Goal: Task Accomplishment & Management: Manage account settings

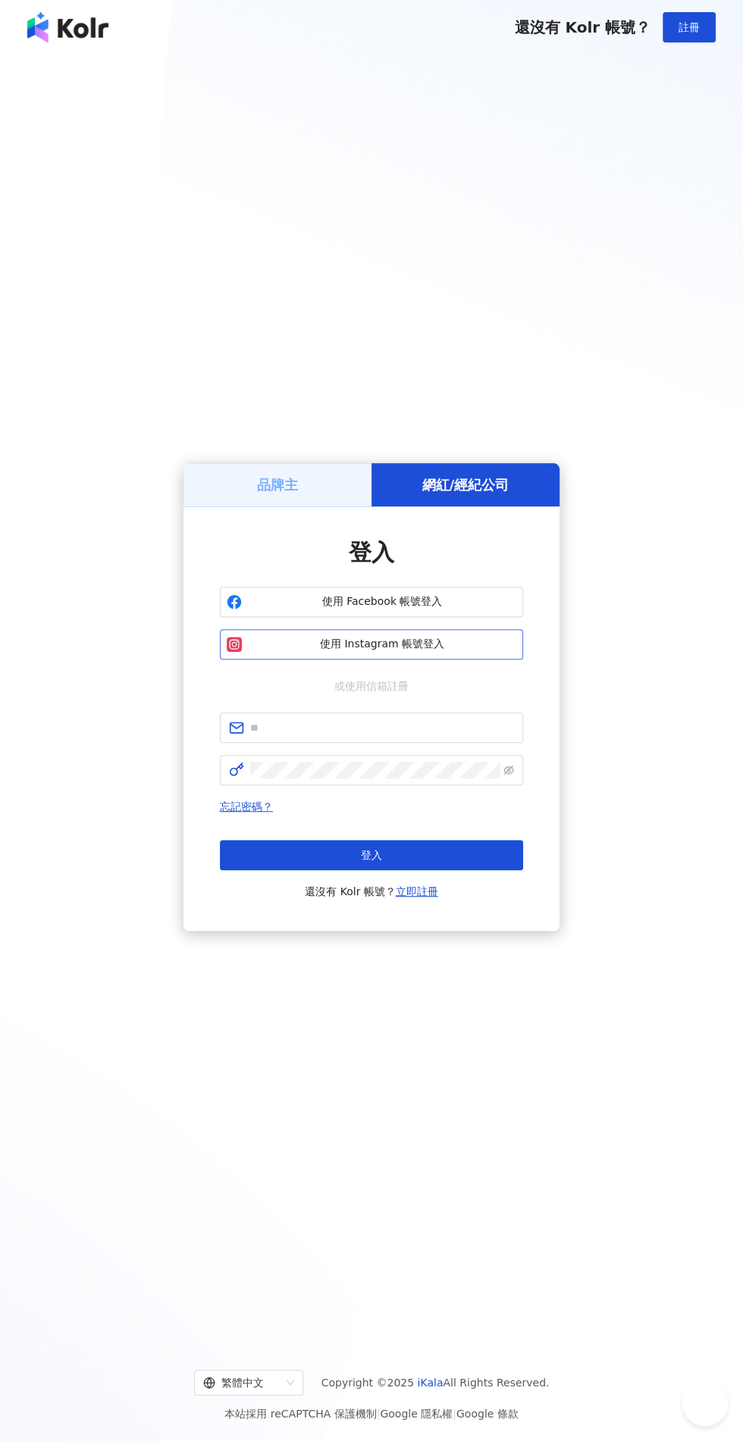
click at [442, 652] on span "使用 Instagram 帳號登入" at bounding box center [382, 644] width 268 height 15
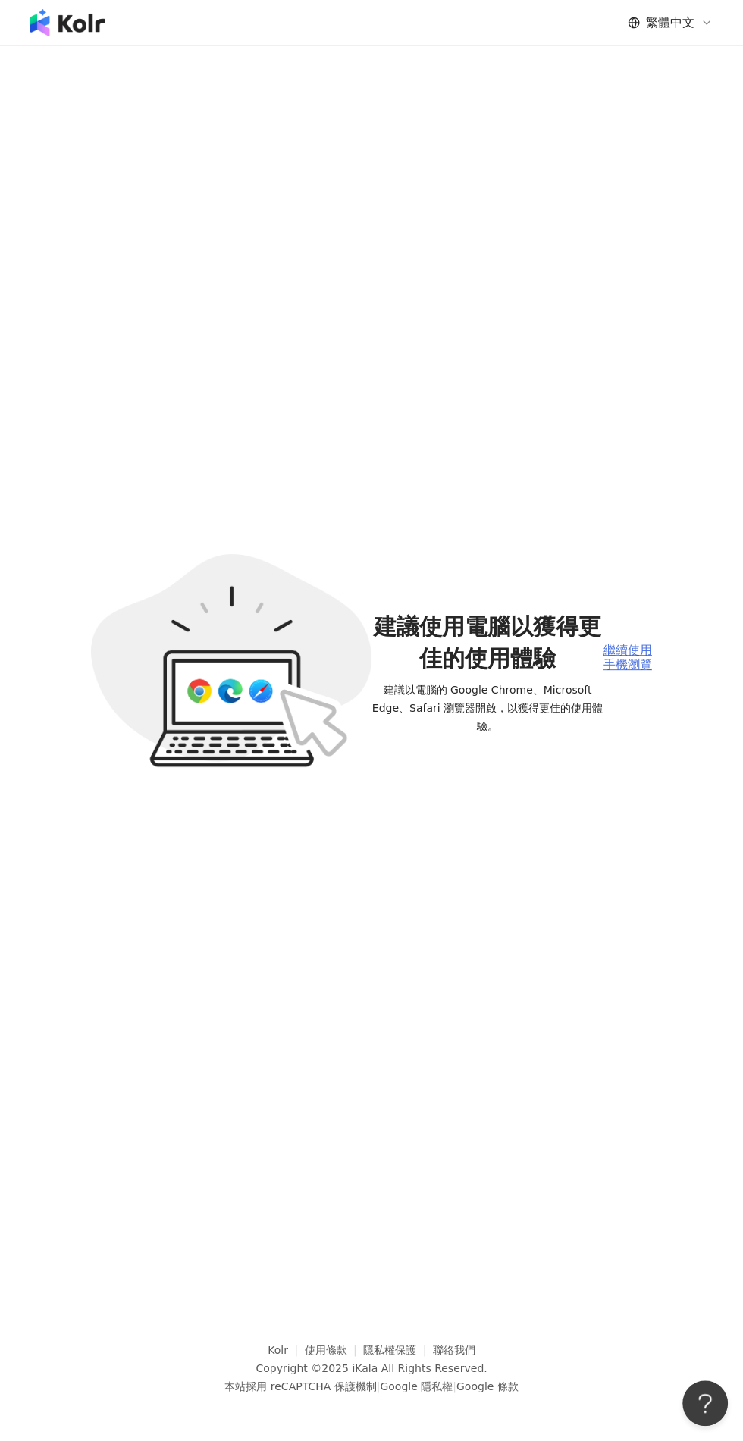
click at [621, 671] on div "繼續使用手機瀏覽" at bounding box center [627, 657] width 49 height 28
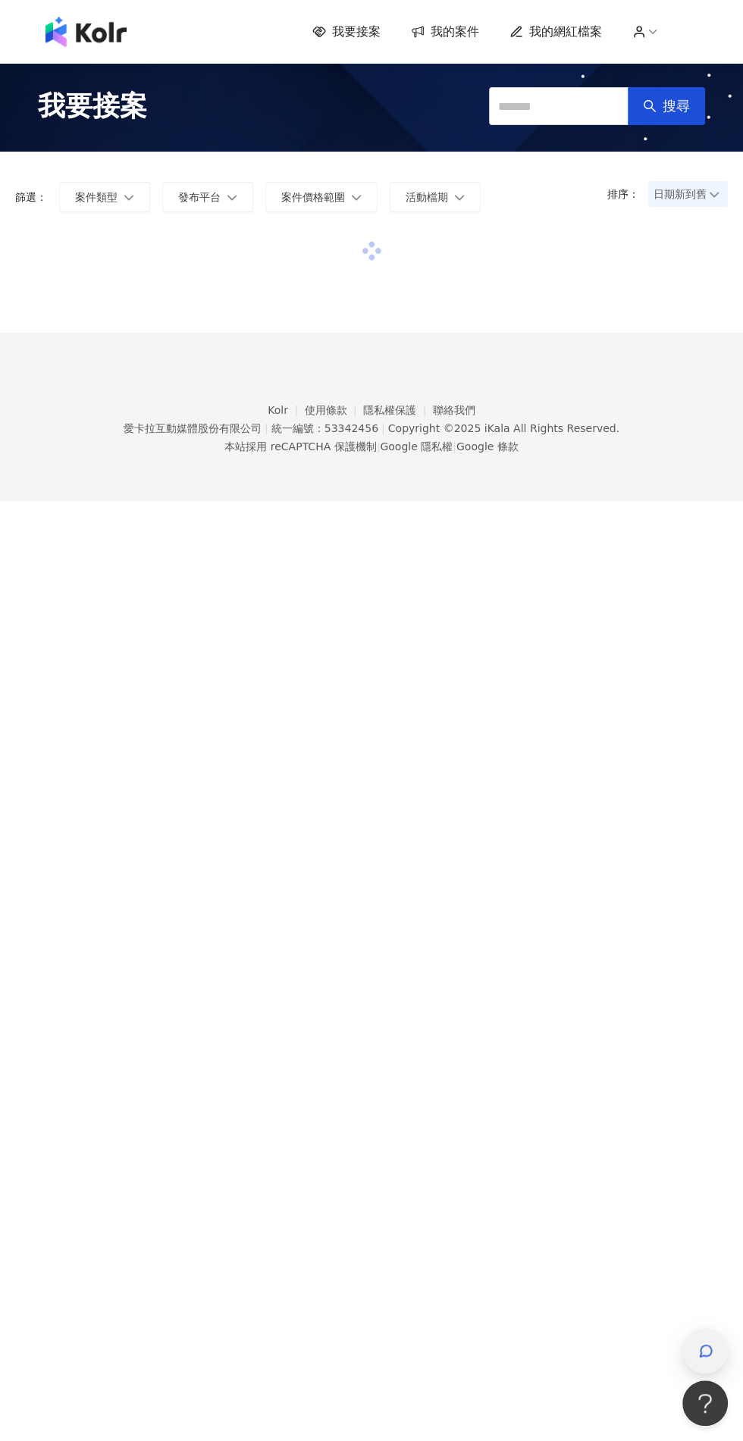
click at [706, 1350] on icon "button" at bounding box center [705, 1350] width 15 height 15
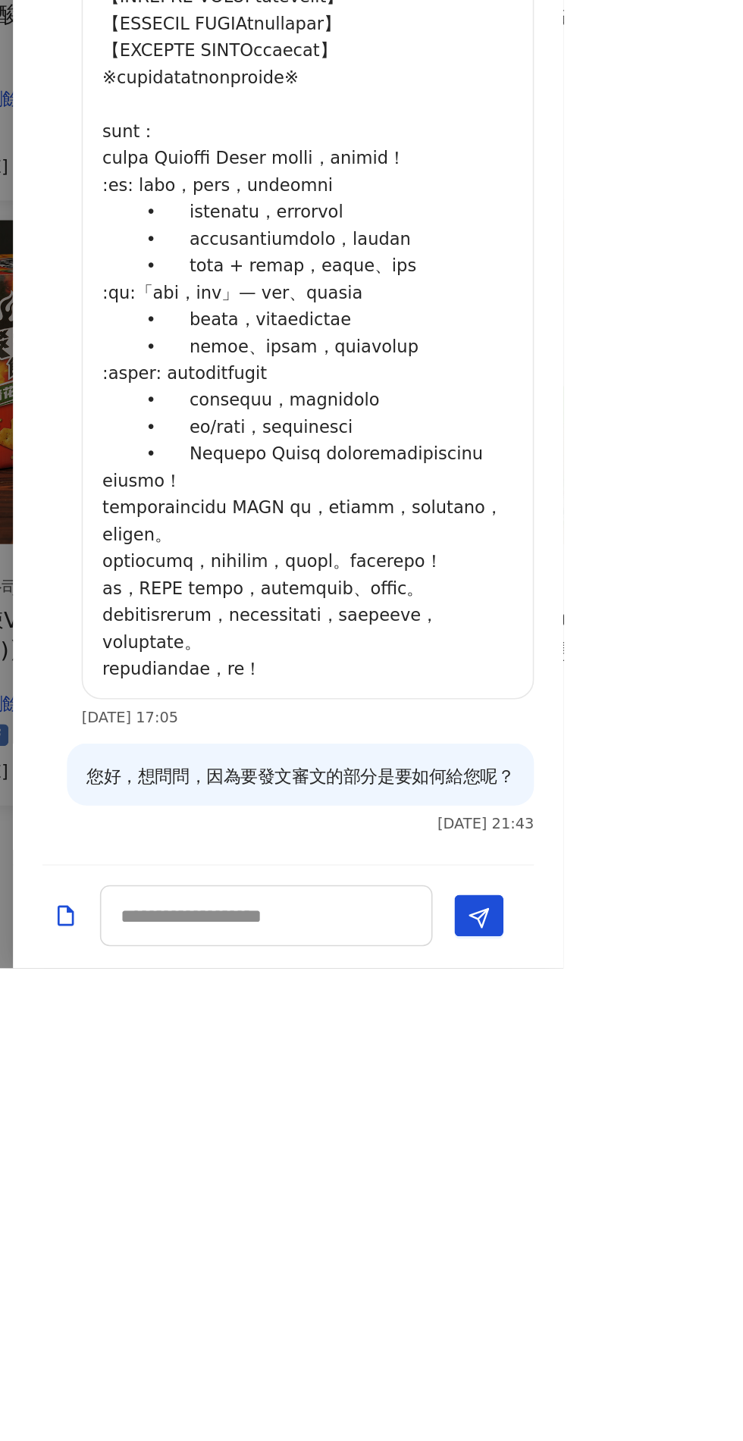
copy div "您好，想問問，因為要發文審文的部分是要如何給您呢？"
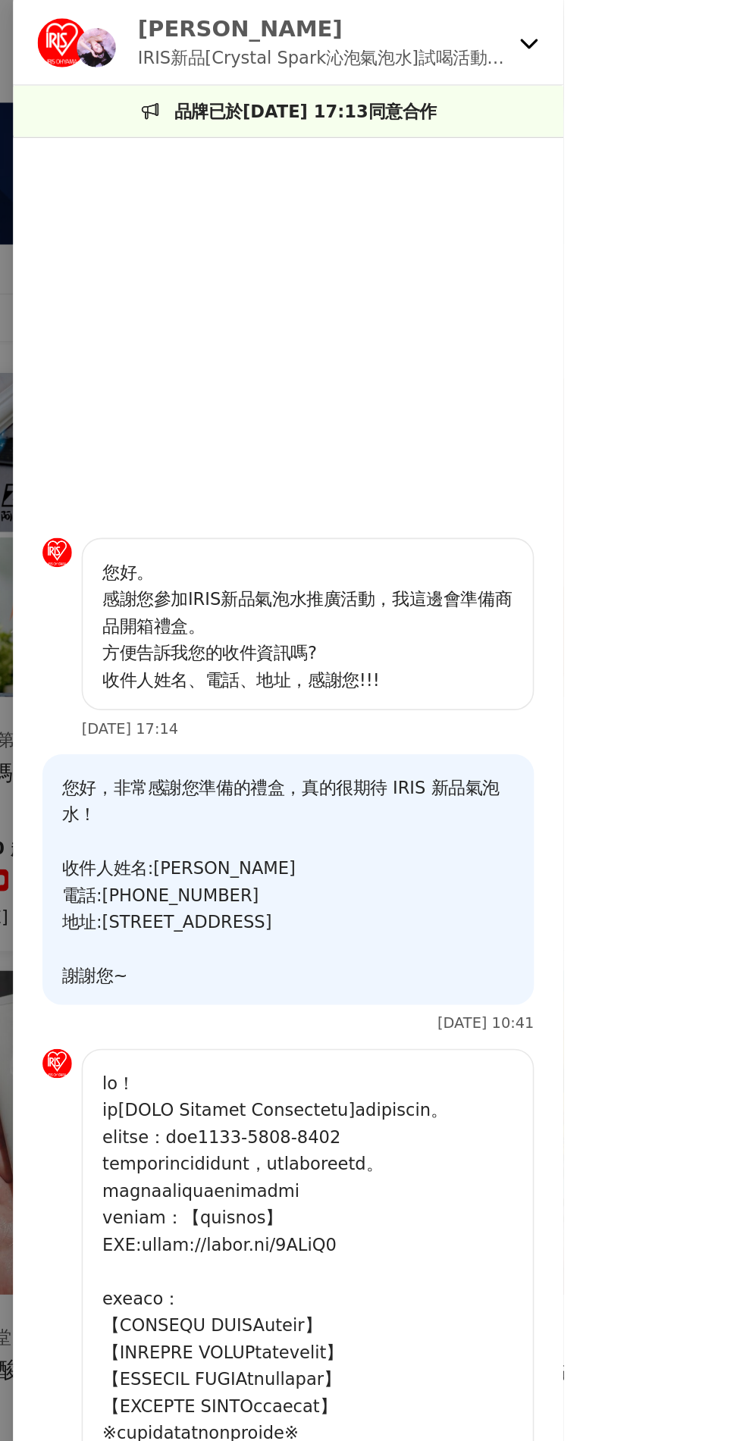
click at [709, 36] on p "IRIS新品[Crystal Spark沁泡氣泡水]試喝活動第四彈" at bounding box center [594, 35] width 230 height 17
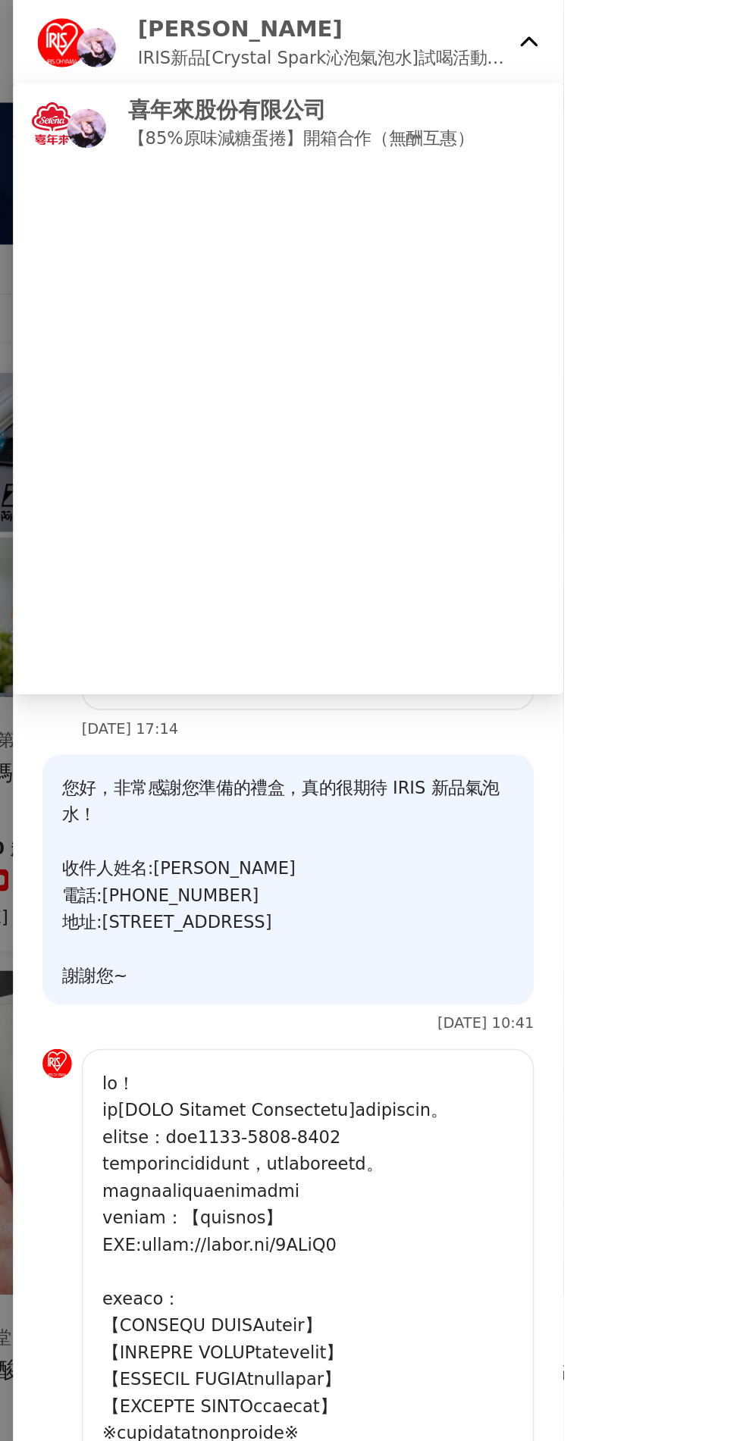
click at [465, 23] on img at bounding box center [453, 29] width 24 height 24
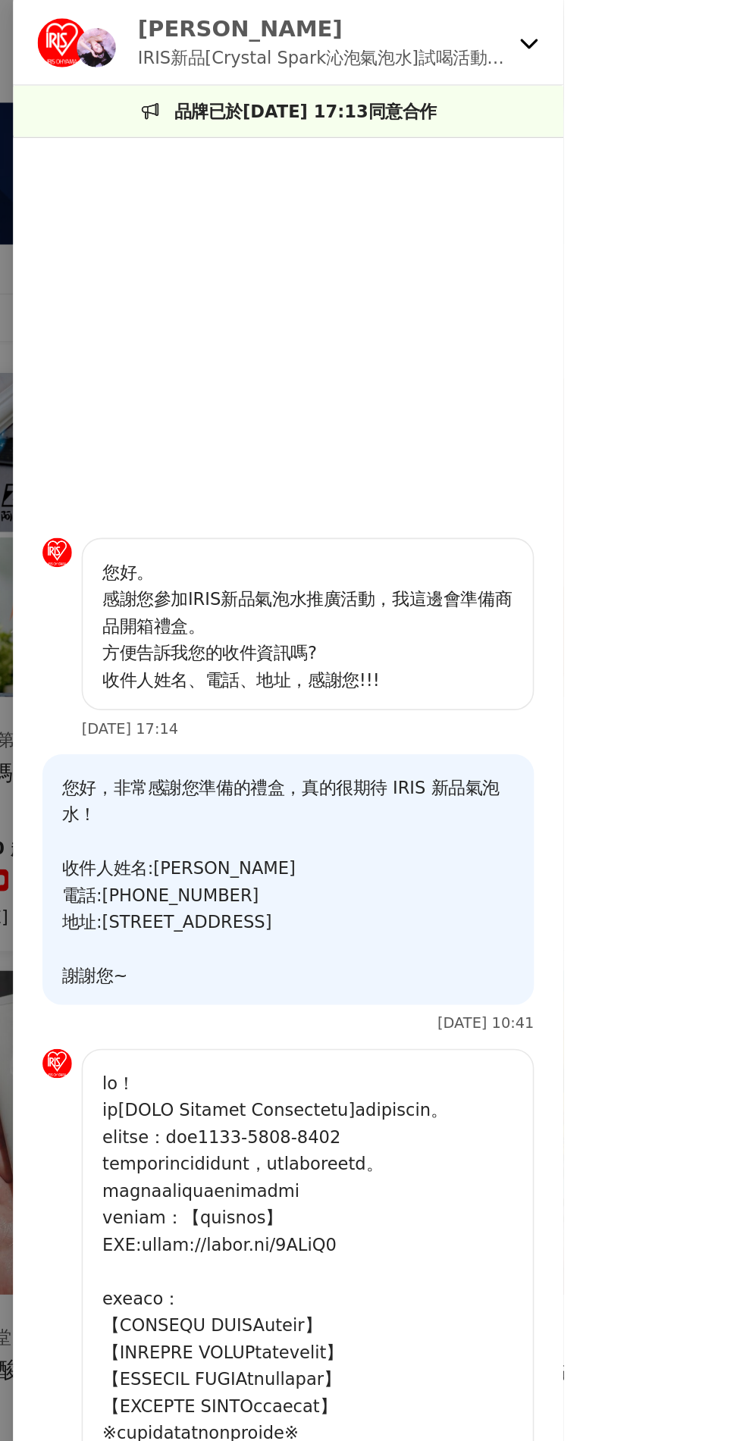
click at [709, 30] on p "IRIS新品[Crystal Spark沁泡氣泡水]試喝活動第四彈" at bounding box center [594, 35] width 230 height 17
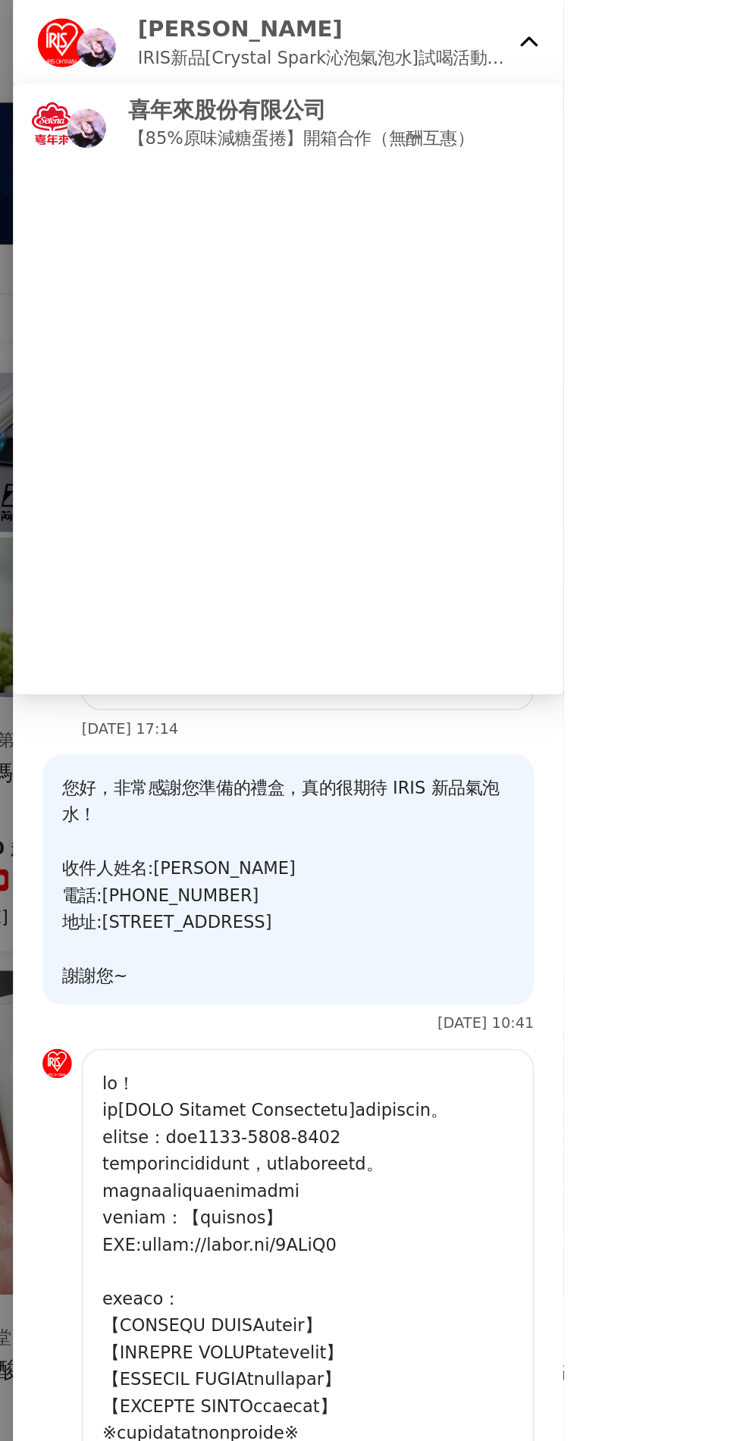
click at [443, 576] on div at bounding box center [371, 720] width 743 height 1441
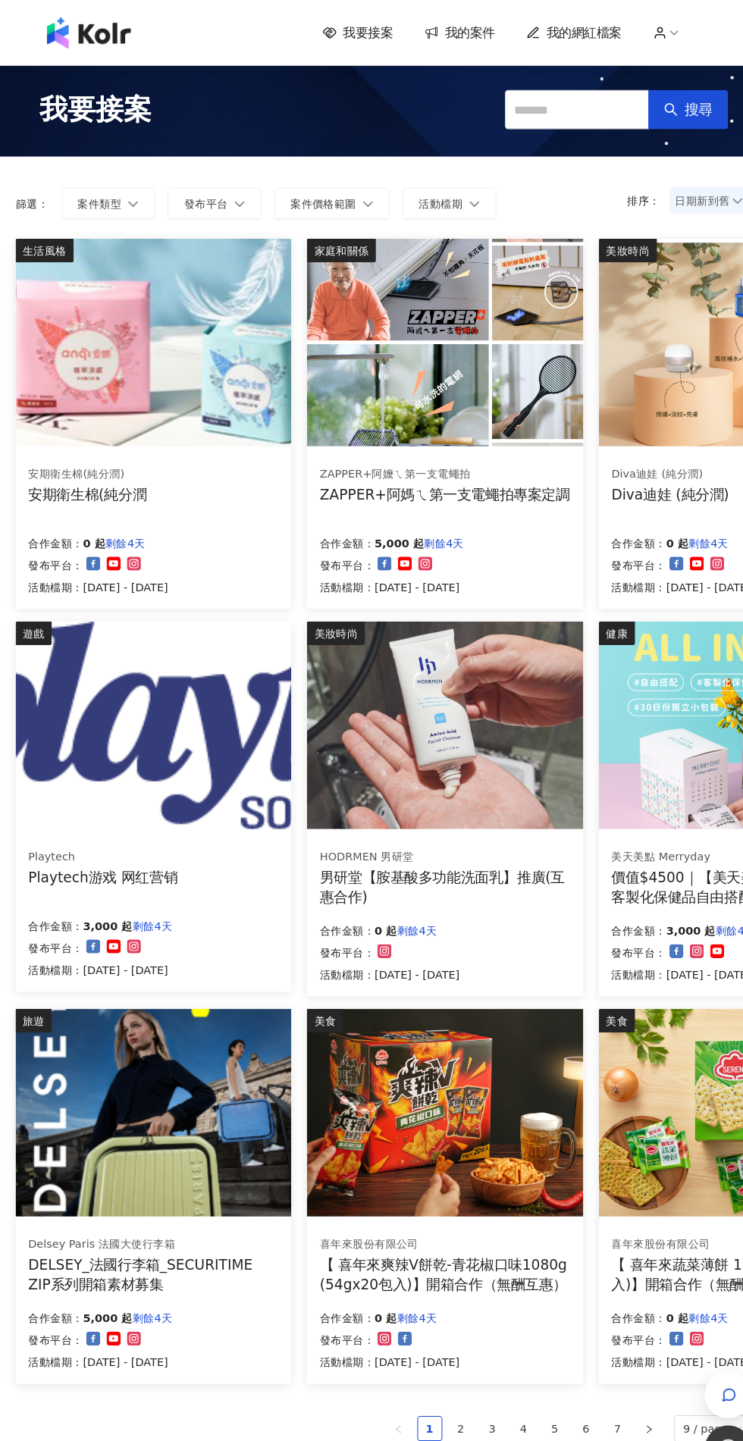
click at [585, 32] on span "我的網紅檔案" at bounding box center [565, 31] width 73 height 17
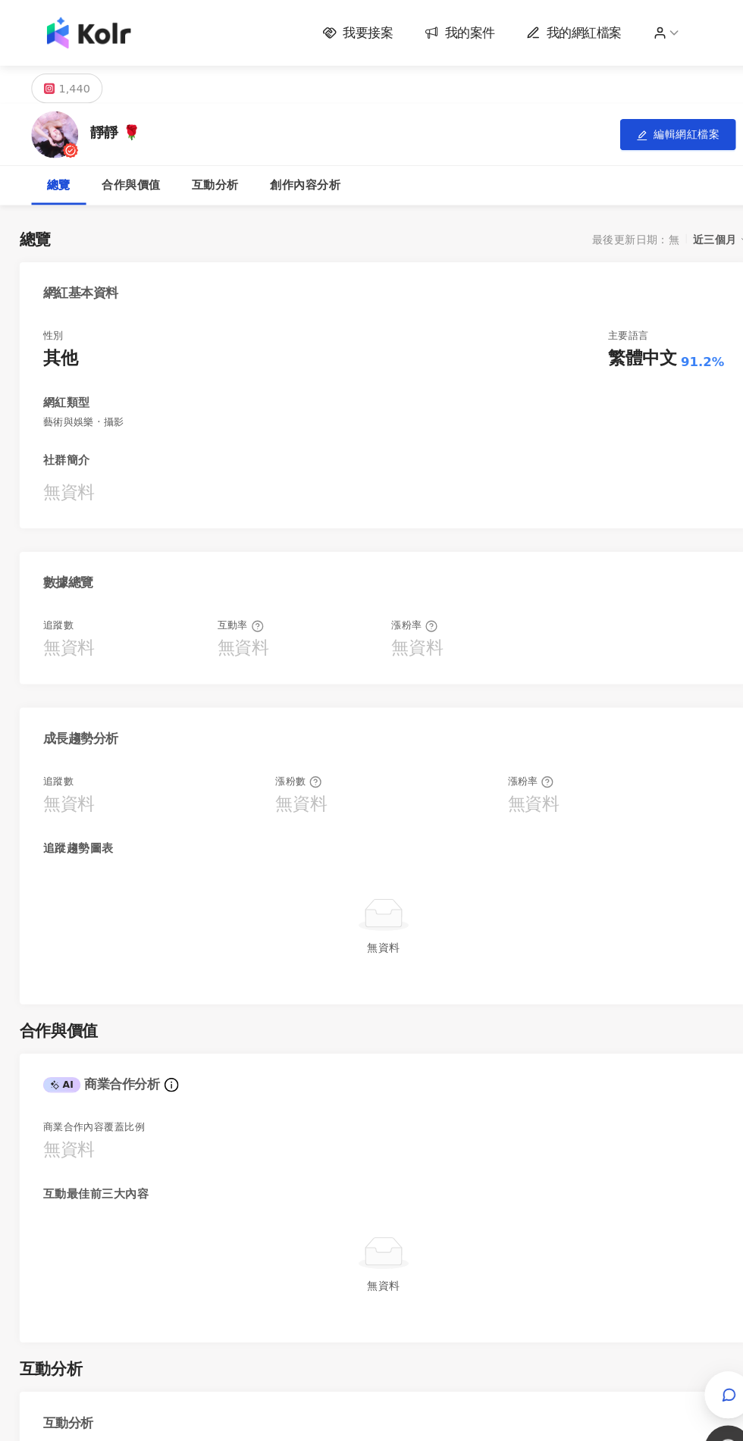
click at [462, 31] on span "我的案件" at bounding box center [454, 31] width 49 height 17
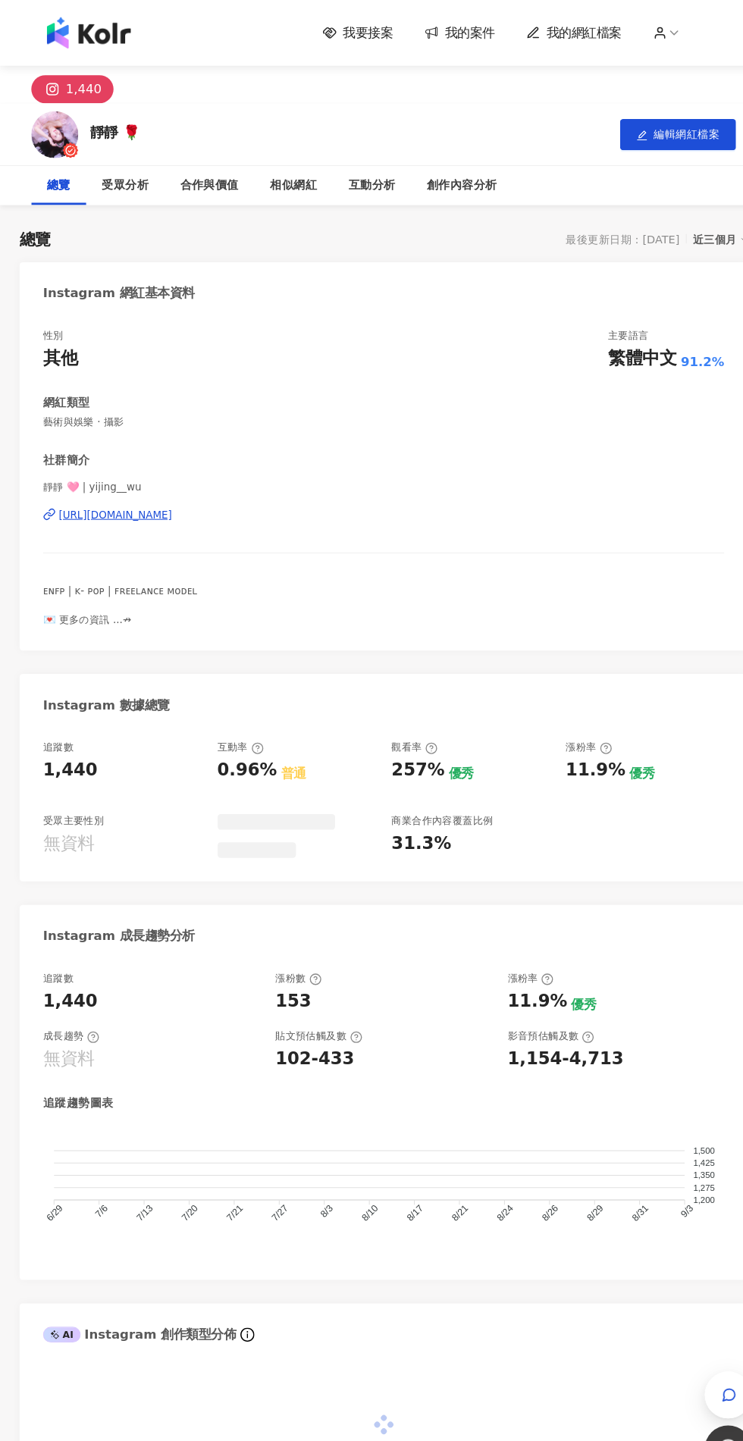
click at [371, 39] on span "我要接案" at bounding box center [356, 31] width 49 height 17
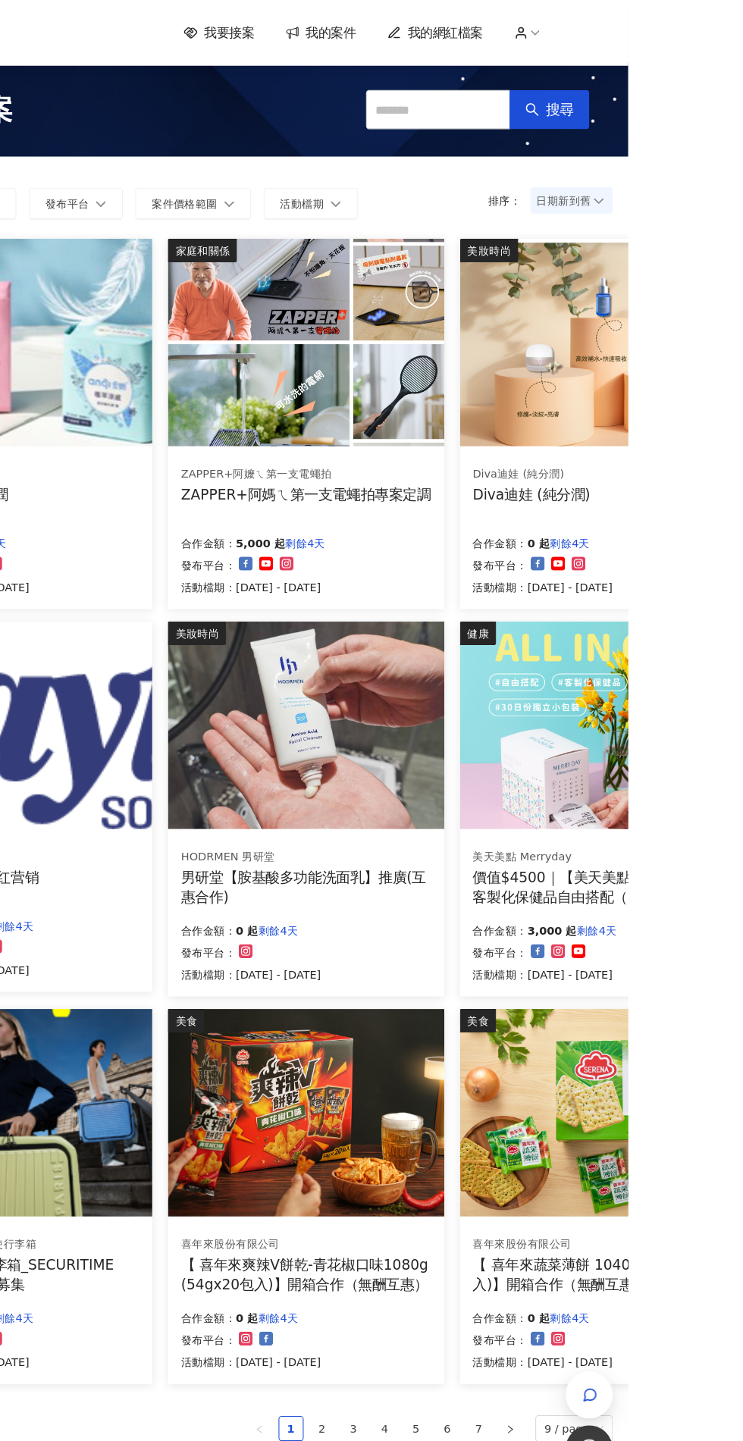
click at [641, 33] on icon at bounding box center [638, 35] width 9 height 4
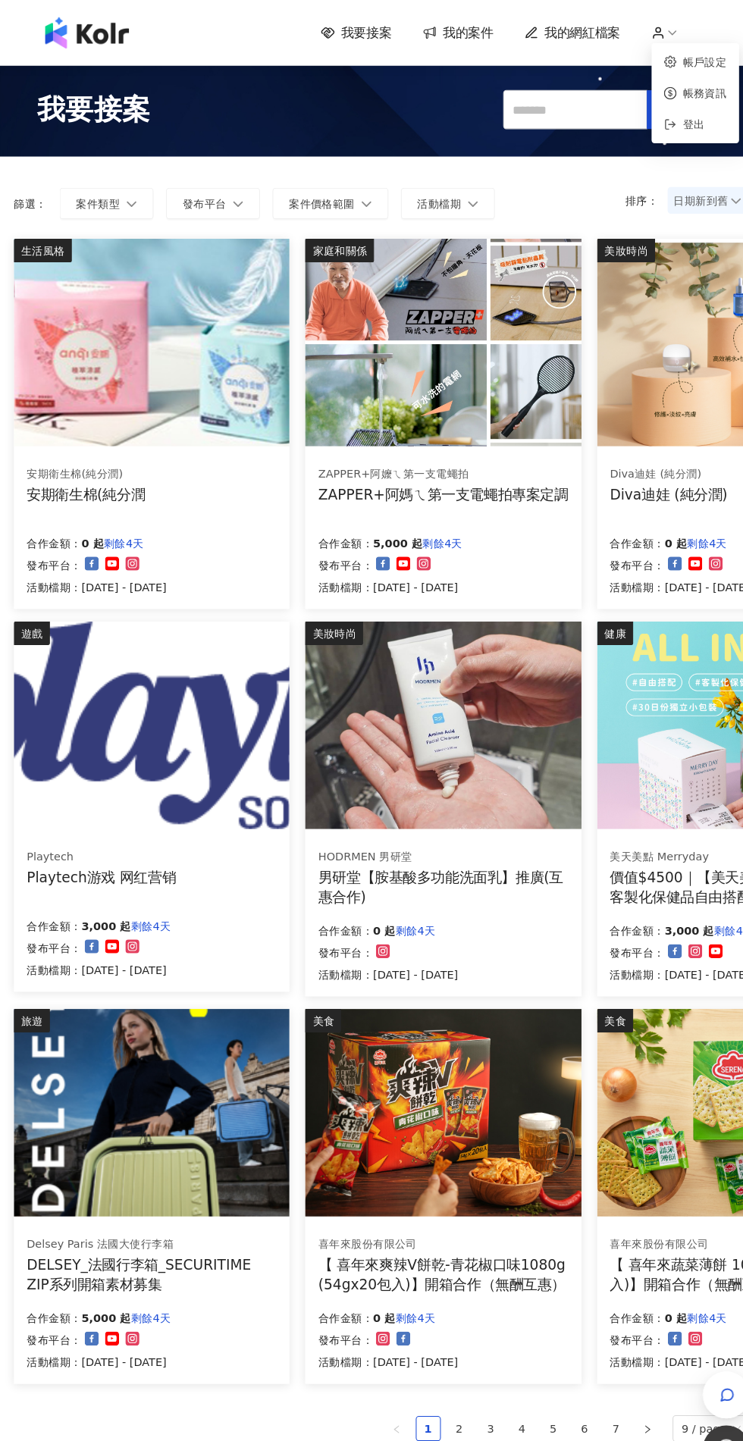
click at [120, 36] on img at bounding box center [85, 32] width 81 height 30
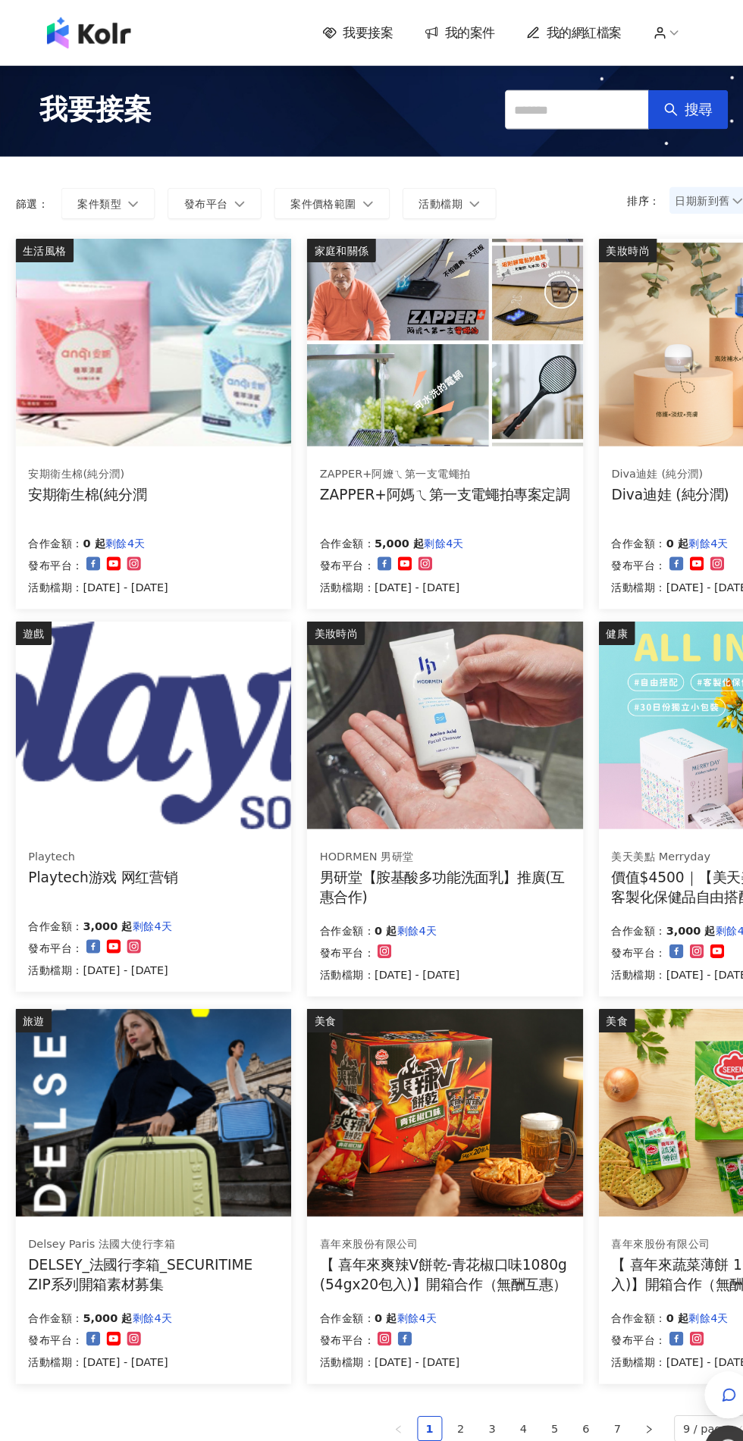
click at [132, 99] on span "我要接案" at bounding box center [92, 106] width 109 height 38
click at [355, 33] on span "我要接案" at bounding box center [356, 31] width 49 height 17
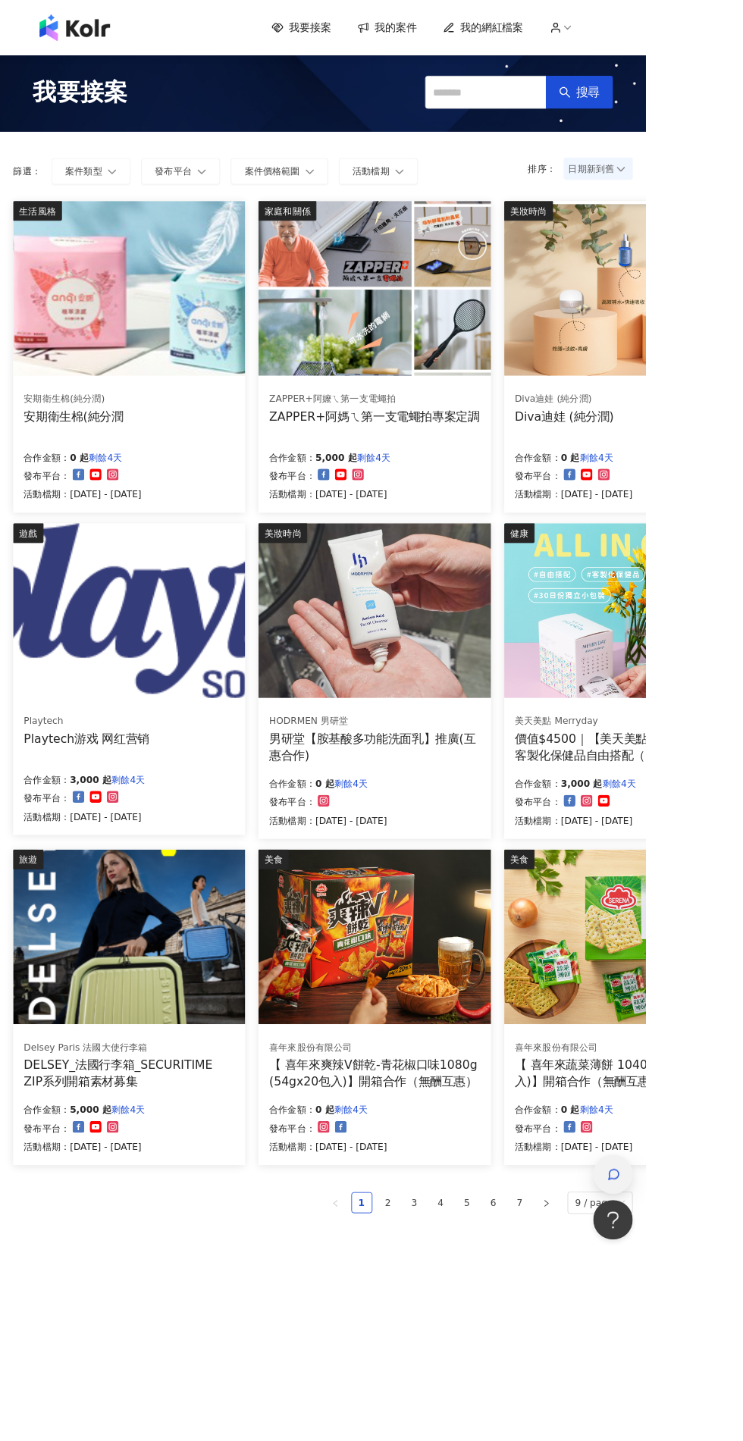
click at [712, 1357] on icon "button" at bounding box center [705, 1350] width 11 height 11
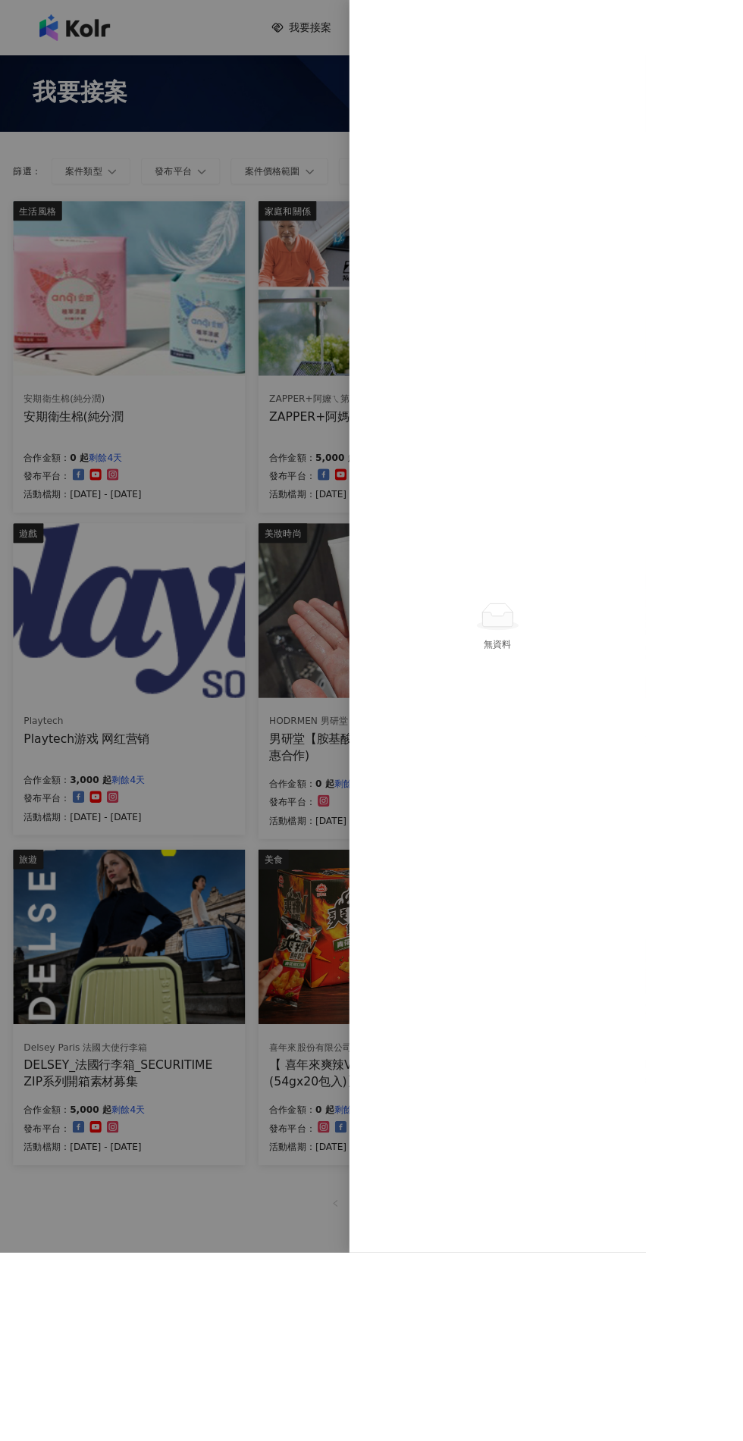
click at [332, 1185] on div at bounding box center [371, 720] width 743 height 1441
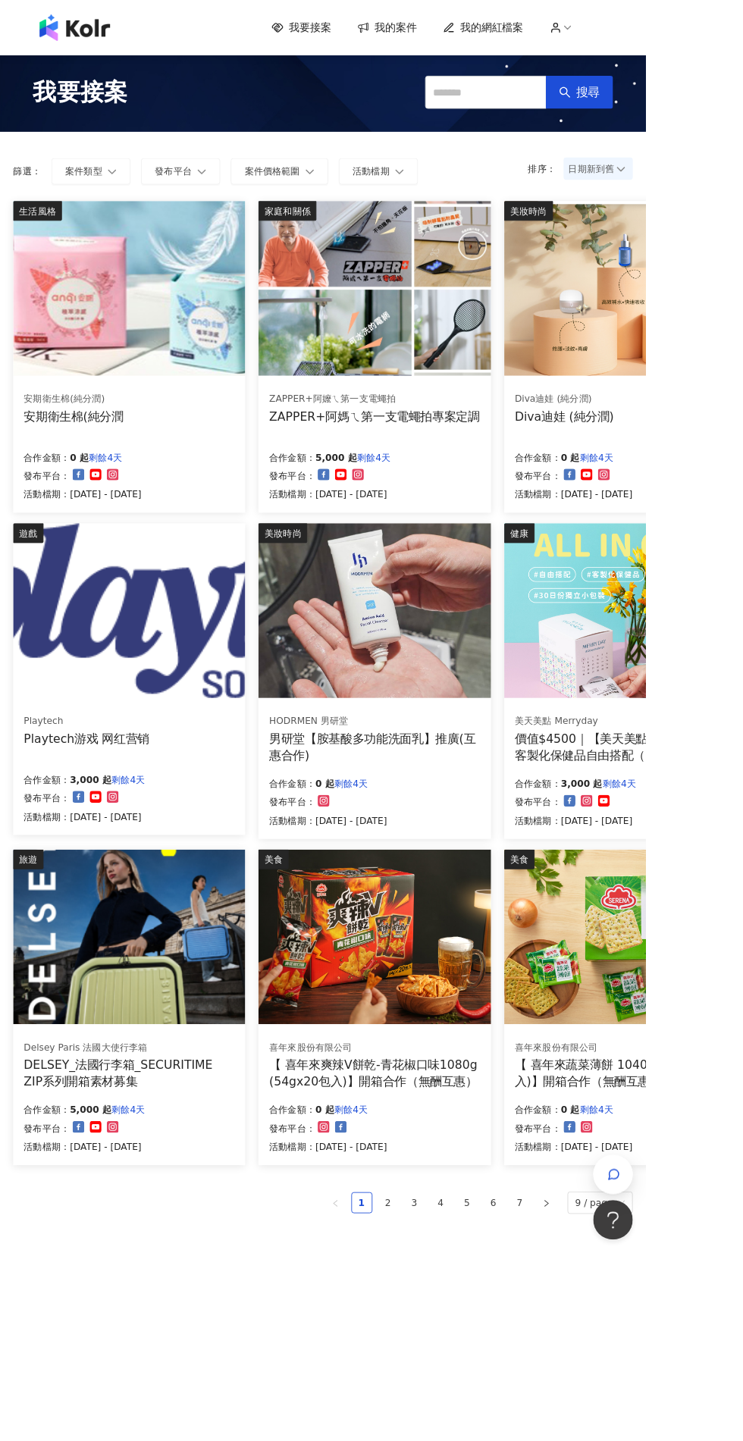
click at [454, 31] on span "我的案件" at bounding box center [454, 31] width 49 height 17
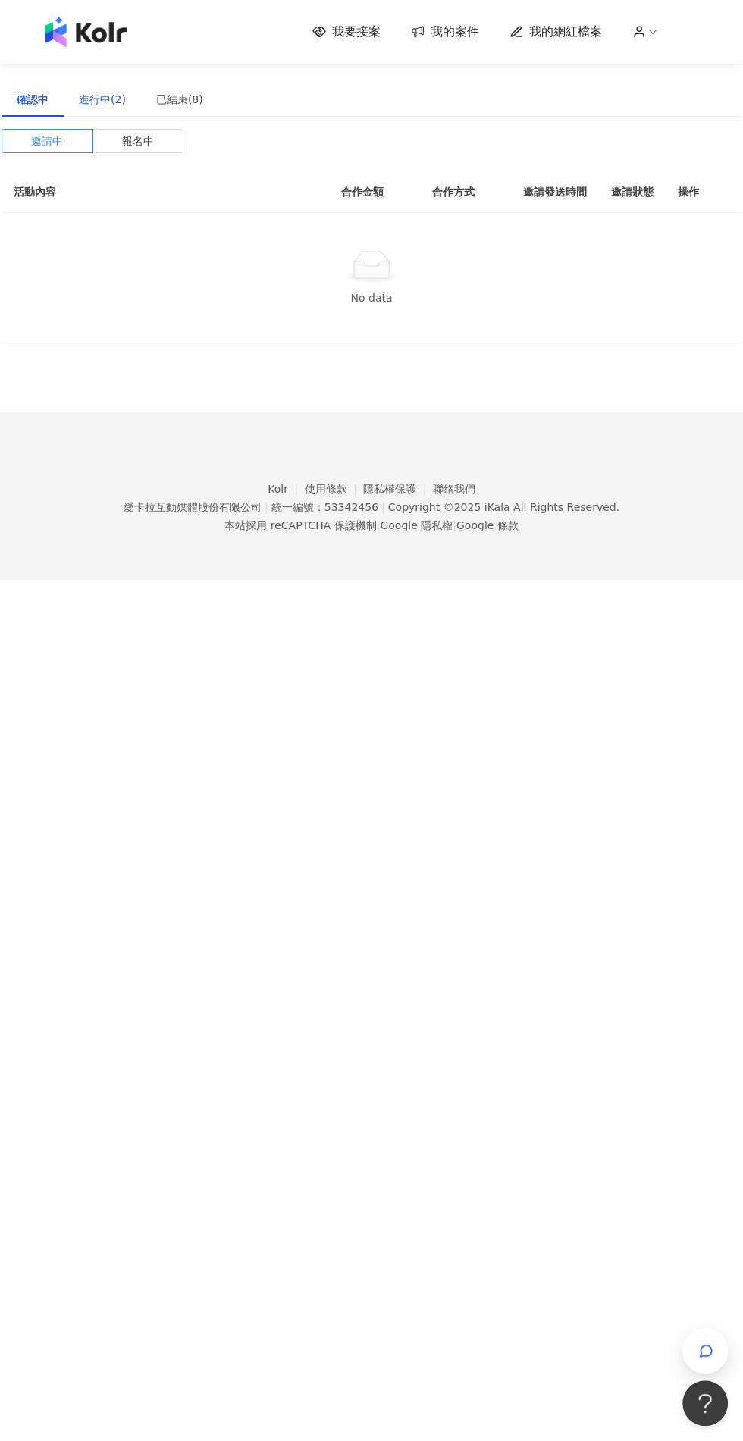
click at [109, 103] on div "進行中(2)" at bounding box center [102, 99] width 47 height 17
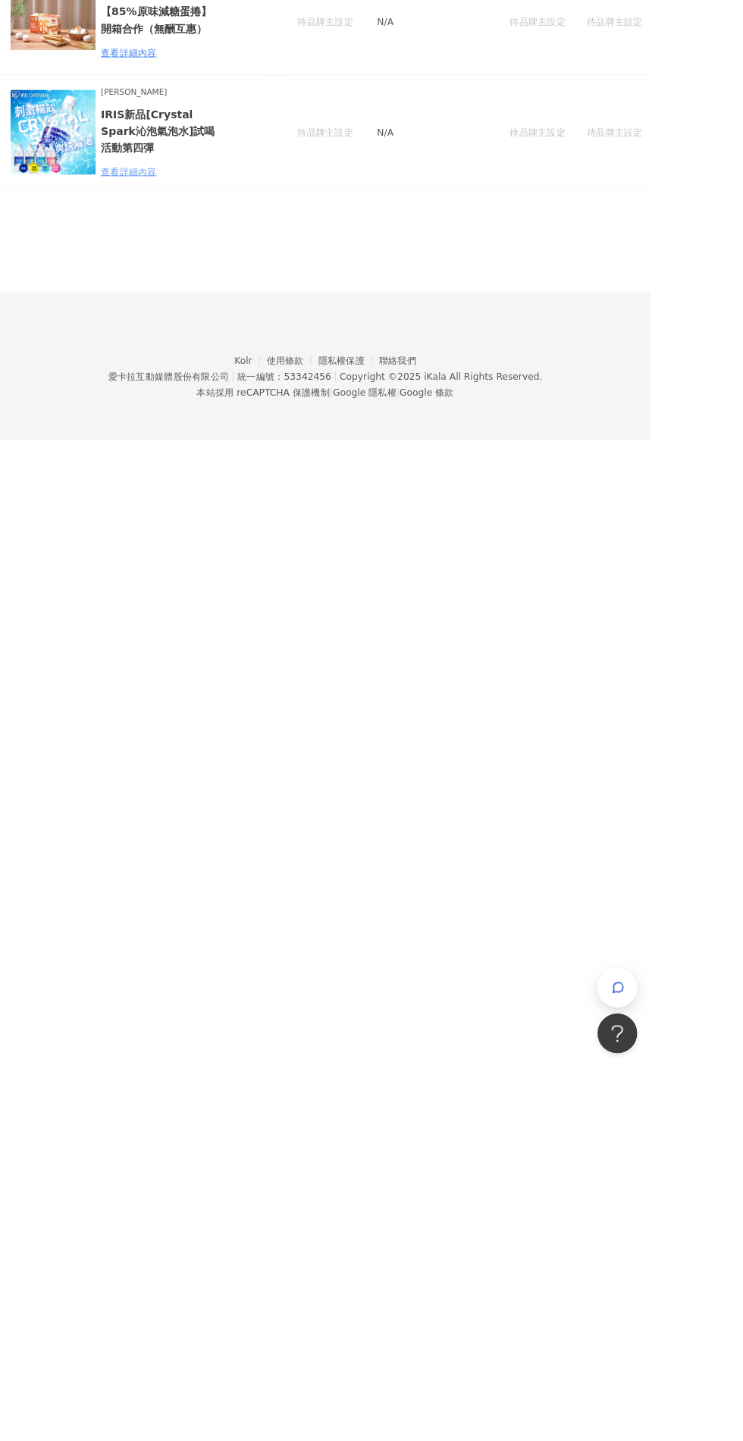
click at [147, 418] on div "查看詳細內容" at bounding box center [181, 419] width 133 height 17
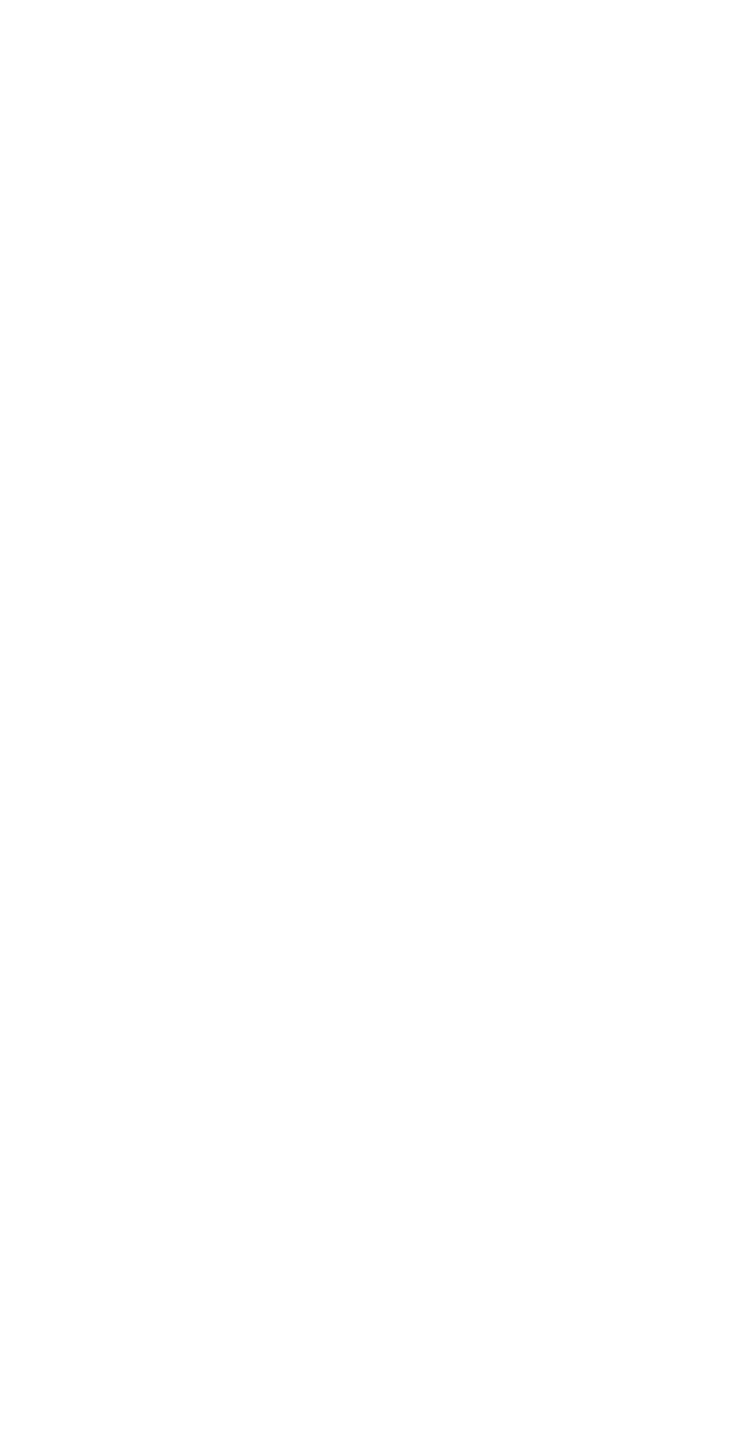
scroll to position [0, 11]
click at [403, 193] on div "合作細節" at bounding box center [382, 187] width 42 height 17
click at [557, 800] on link "[URL][DOMAIN_NAME]" at bounding box center [498, 806] width 118 height 12
